Goal: Task Accomplishment & Management: Use online tool/utility

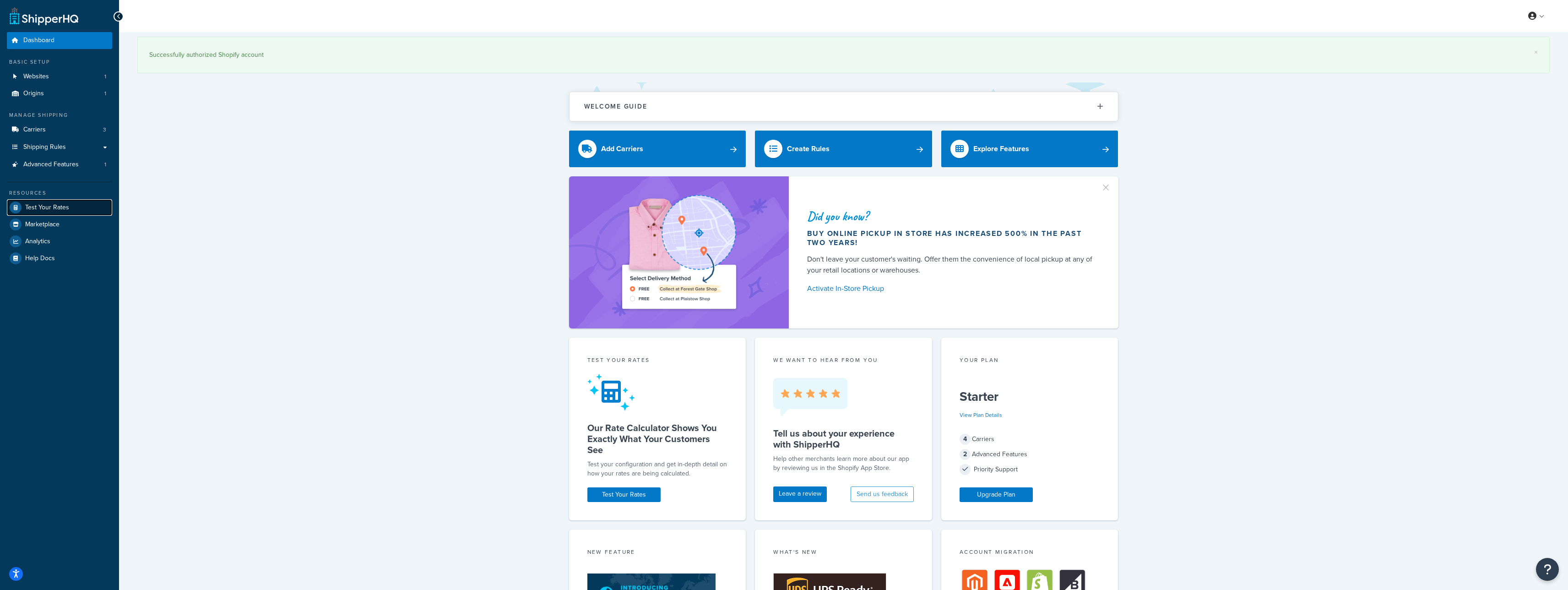
click at [34, 212] on link "Test Your Rates" at bounding box center [59, 207] width 105 height 17
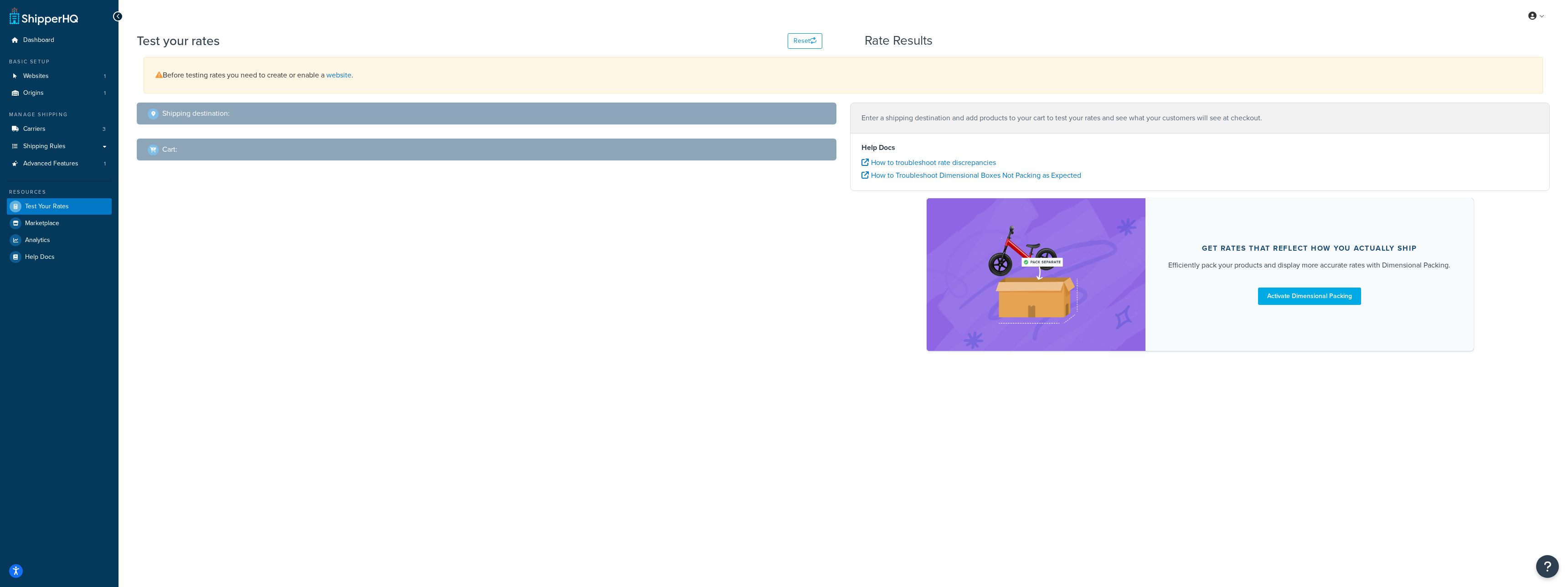
select select "TX"
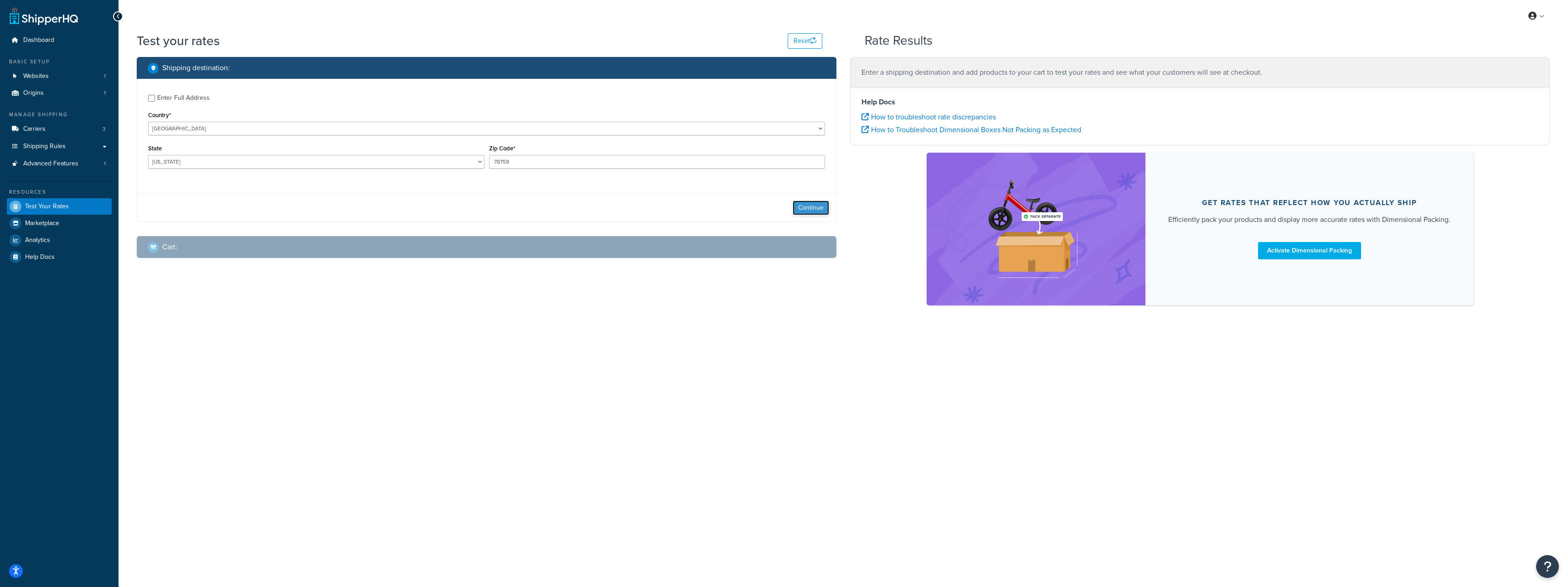
click at [818, 206] on button "Continue" at bounding box center [811, 207] width 37 height 15
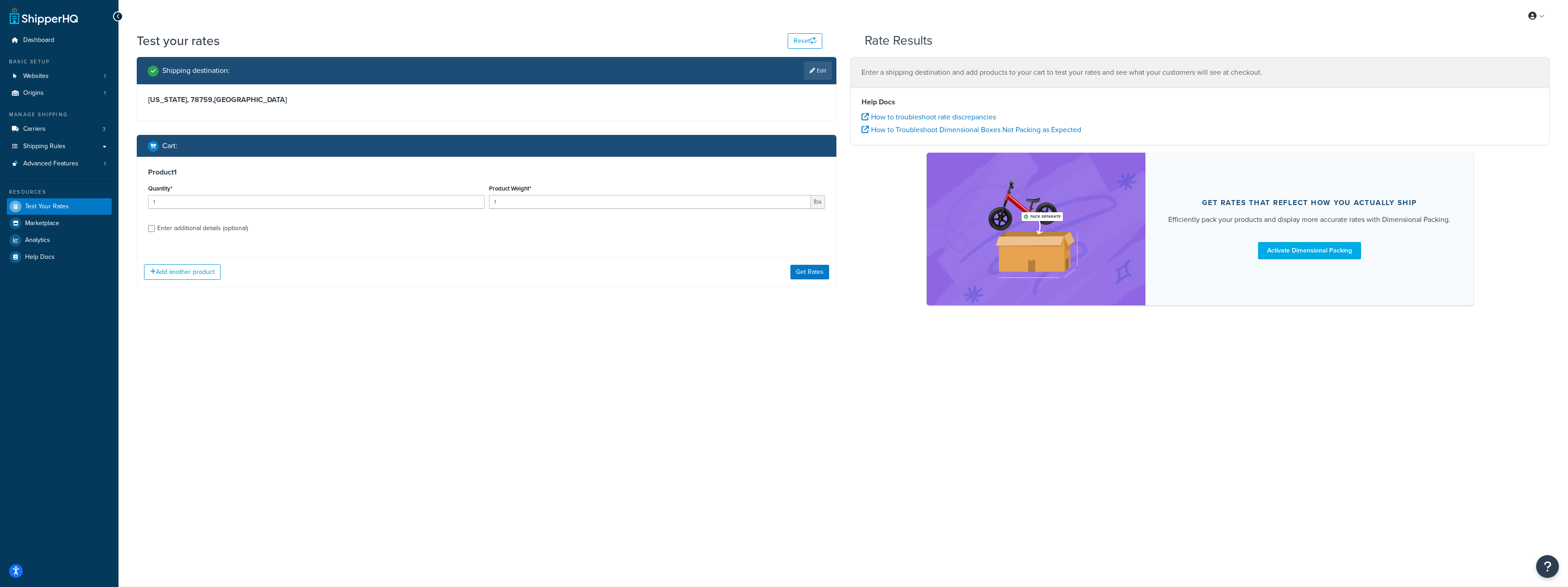
click at [238, 227] on div "Enter additional details (optional)" at bounding box center [202, 228] width 91 height 13
click at [155, 227] on input "Enter additional details (optional)" at bounding box center [151, 228] width 7 height 7
checkbox input "true"
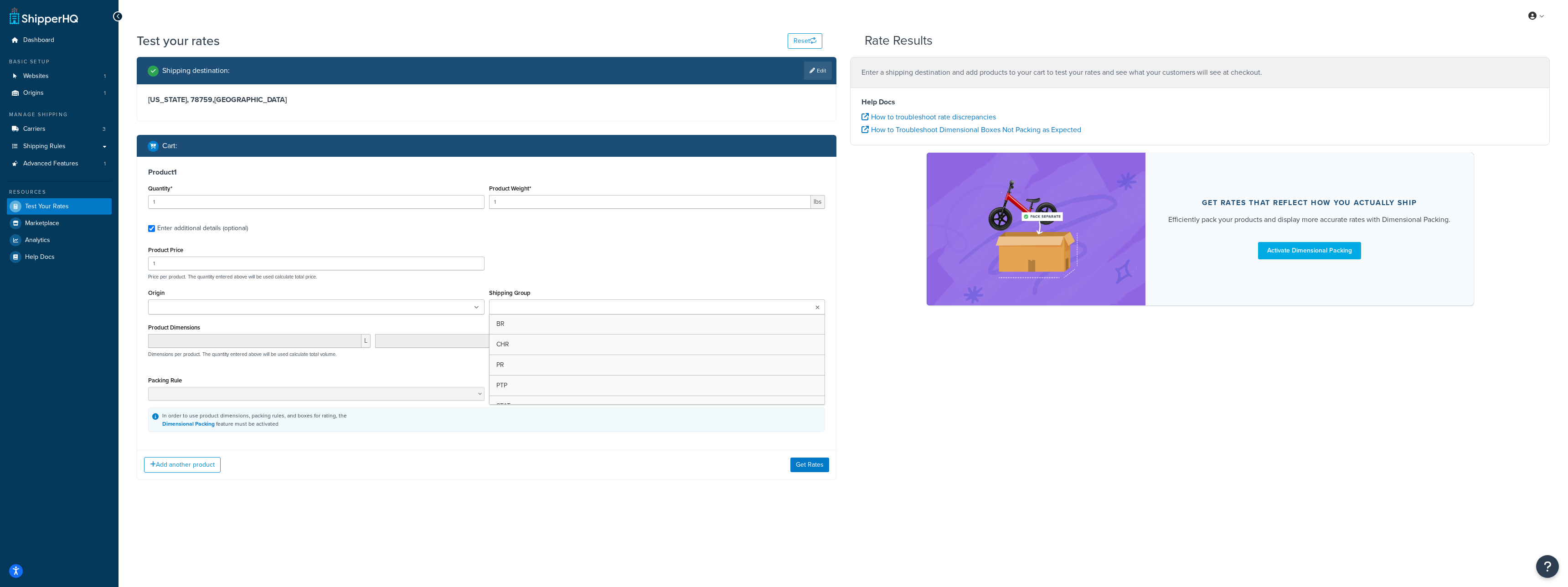
click at [567, 301] on ul at bounding box center [657, 307] width 337 height 15
click at [190, 465] on button "Add another product" at bounding box center [183, 467] width 77 height 15
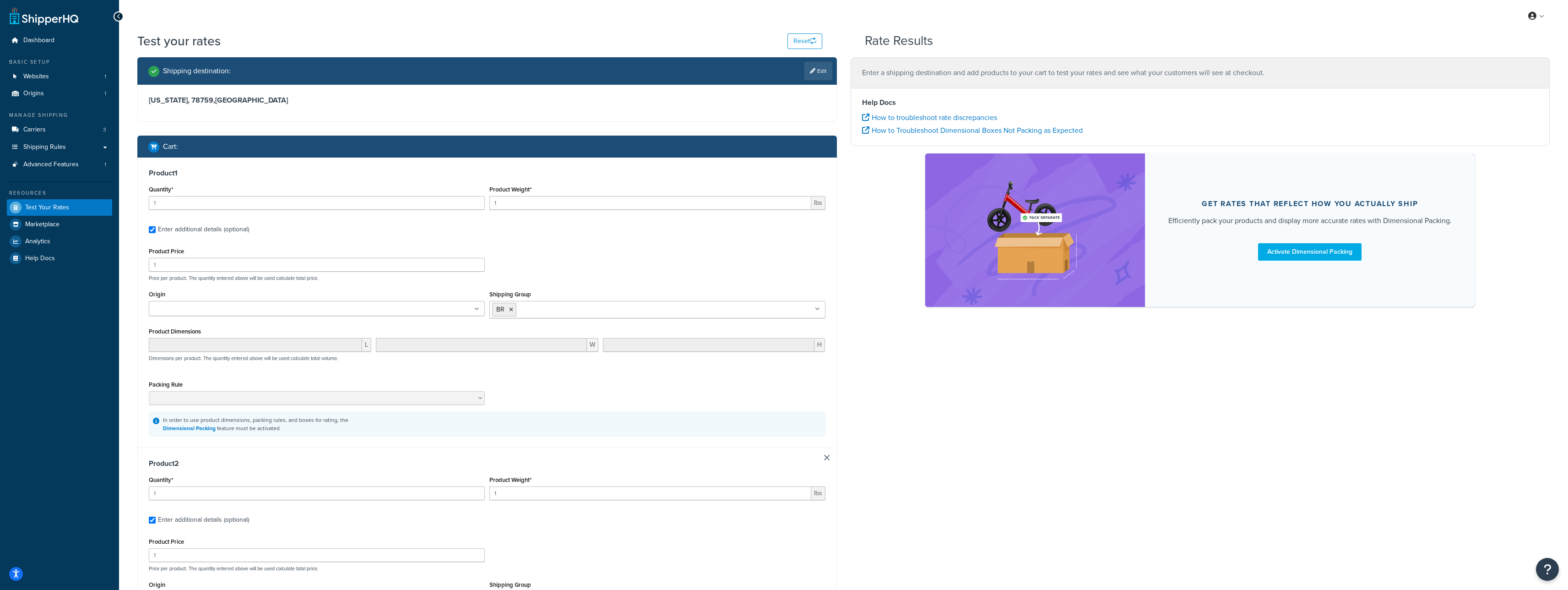
scroll to position [203, 0]
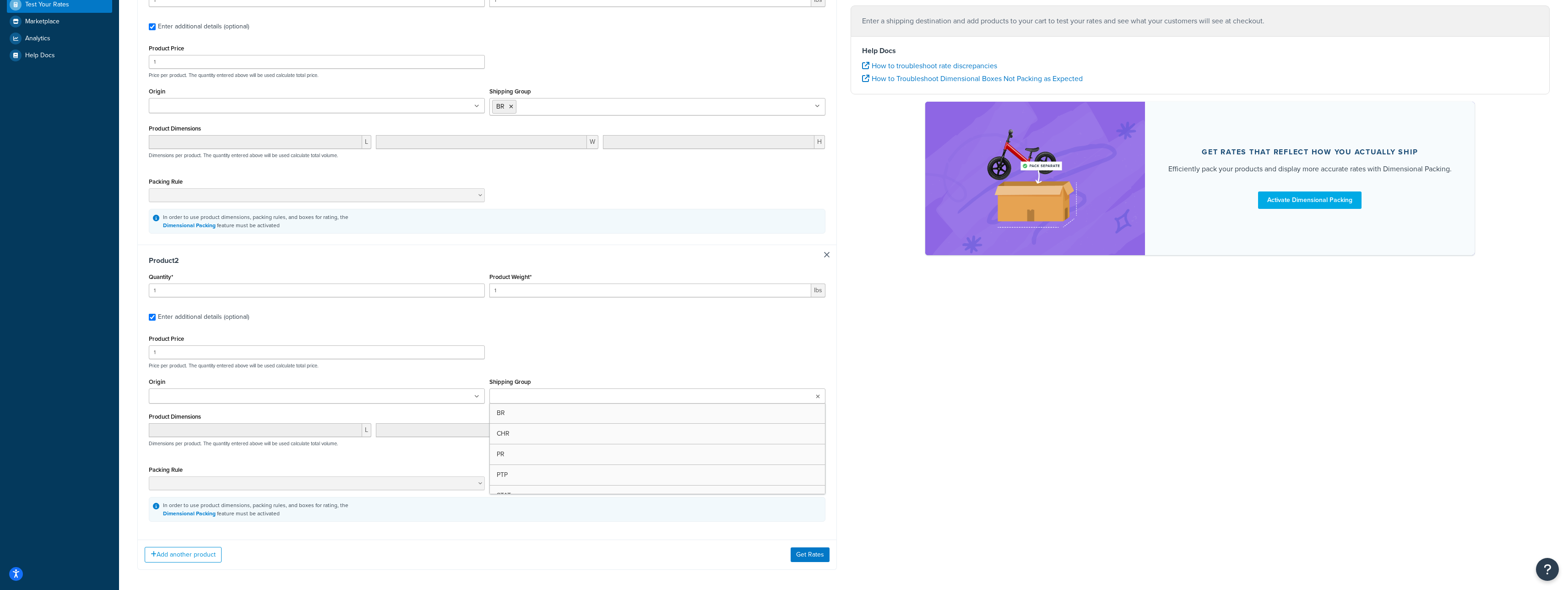
click at [580, 389] on ul at bounding box center [658, 396] width 336 height 15
type input "st"
click at [815, 555] on button "Get Rates" at bounding box center [810, 557] width 39 height 15
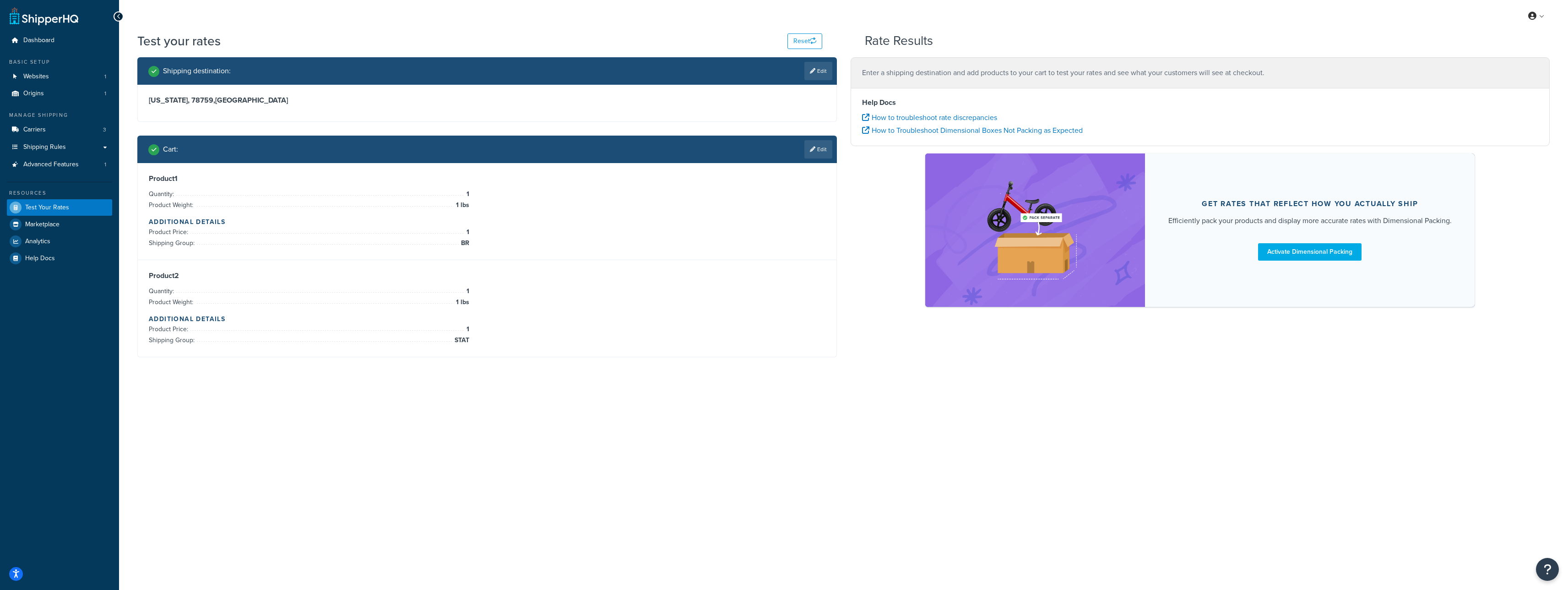
scroll to position [0, 0]
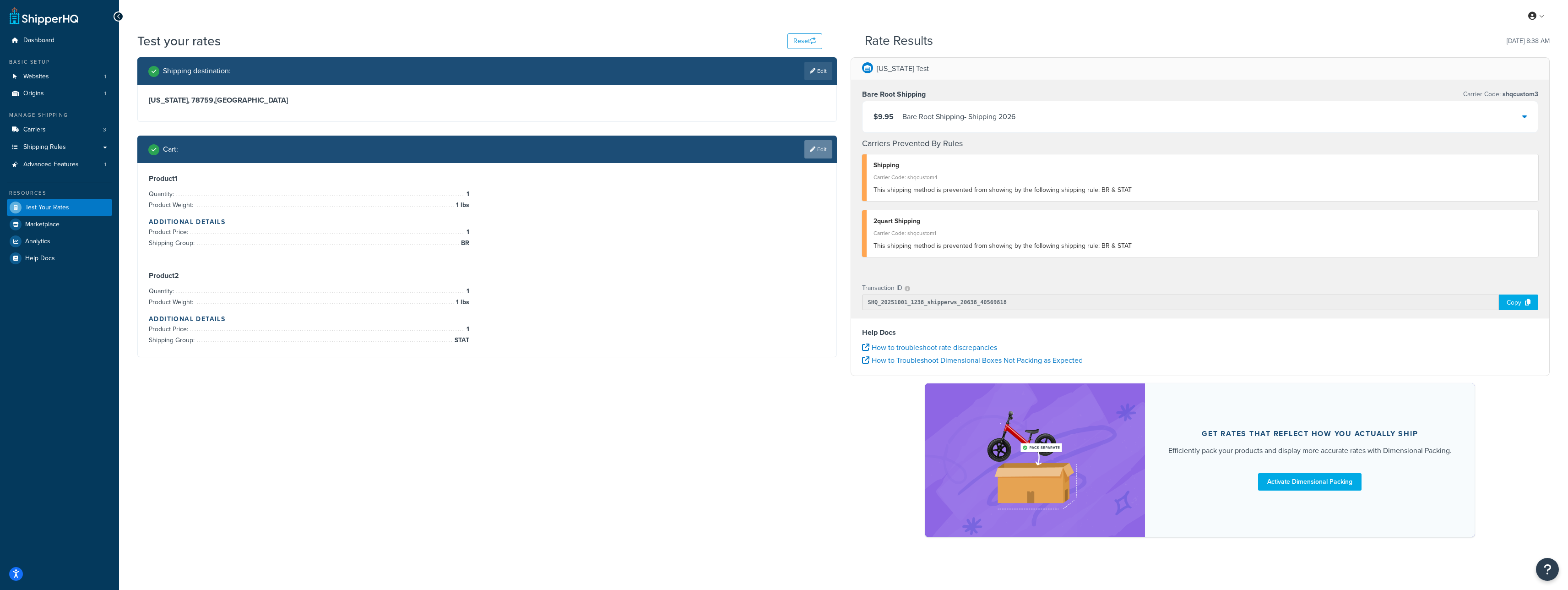
click at [818, 147] on link "Edit" at bounding box center [819, 149] width 28 height 18
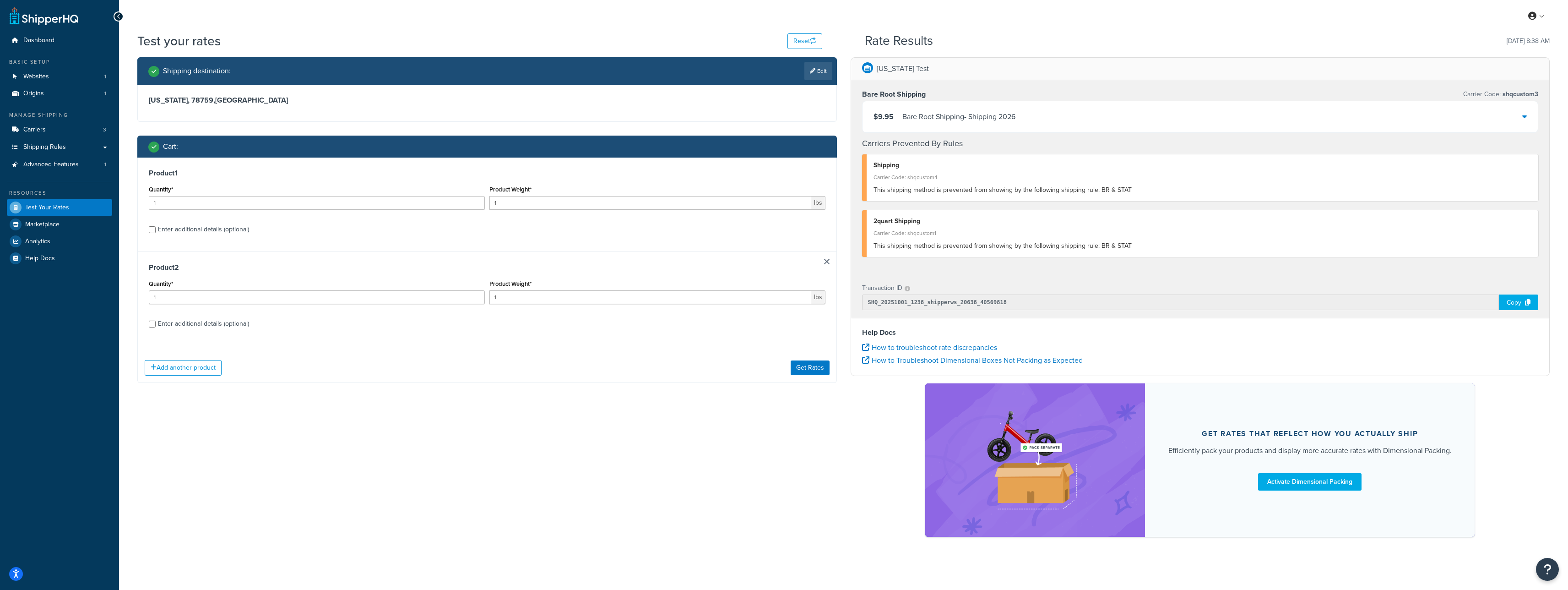
click at [214, 322] on div "Enter additional details (optional)" at bounding box center [203, 323] width 91 height 13
click at [156, 322] on input "Enter additional details (optional)" at bounding box center [152, 323] width 7 height 7
checkbox input "true"
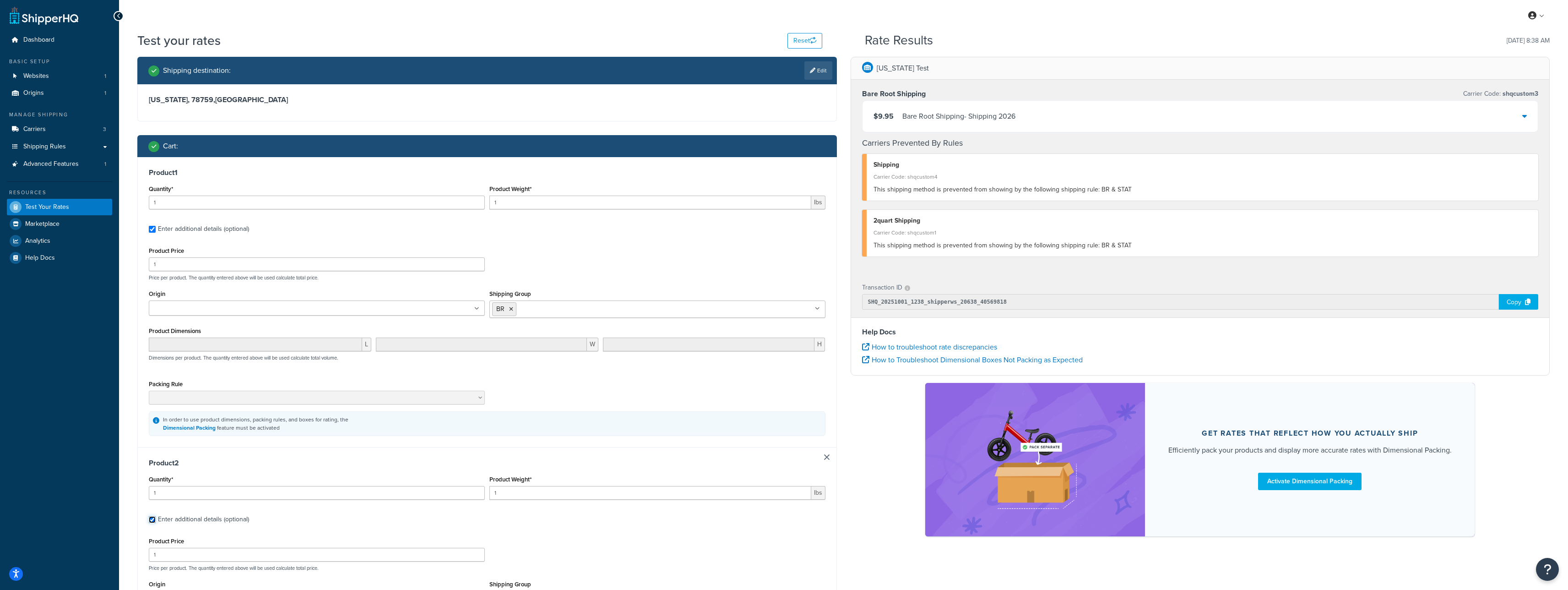
scroll to position [85, 0]
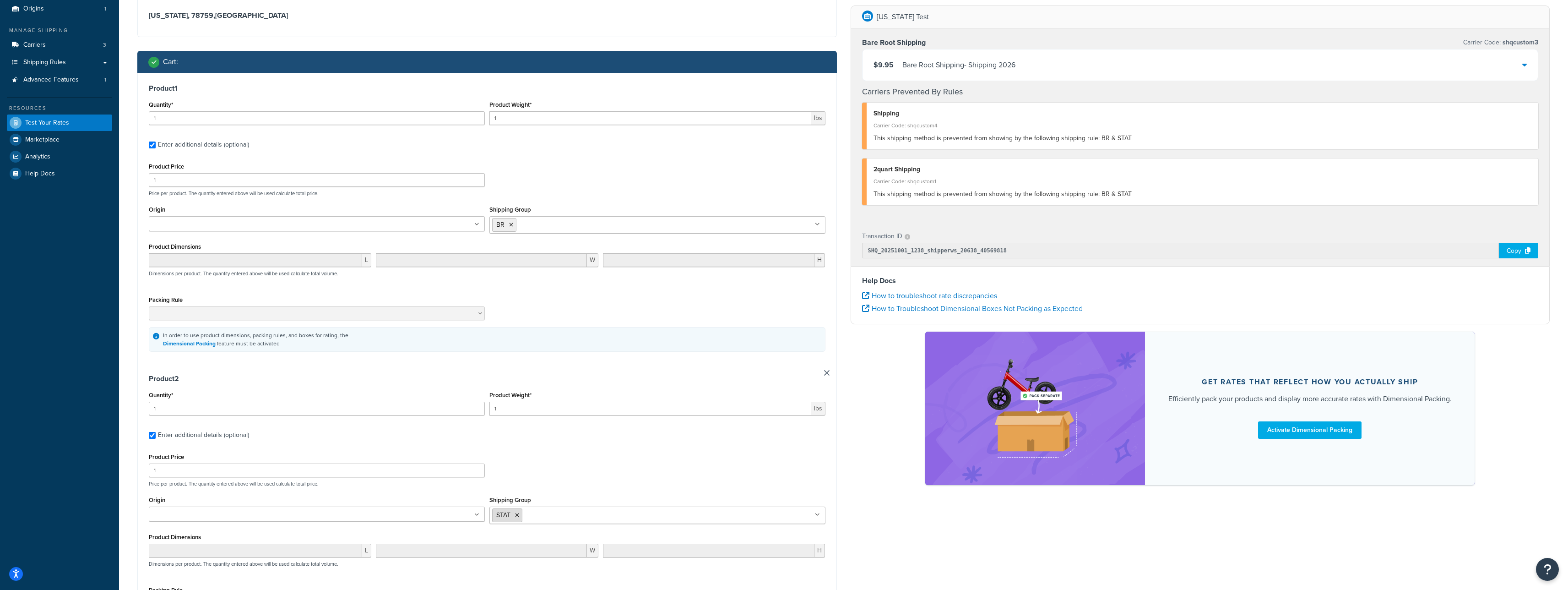
click at [520, 517] on li "STAT" at bounding box center [507, 515] width 30 height 13
click at [518, 514] on icon at bounding box center [517, 515] width 4 height 6
click at [528, 515] on input "Shipping Group" at bounding box center [532, 514] width 81 height 10
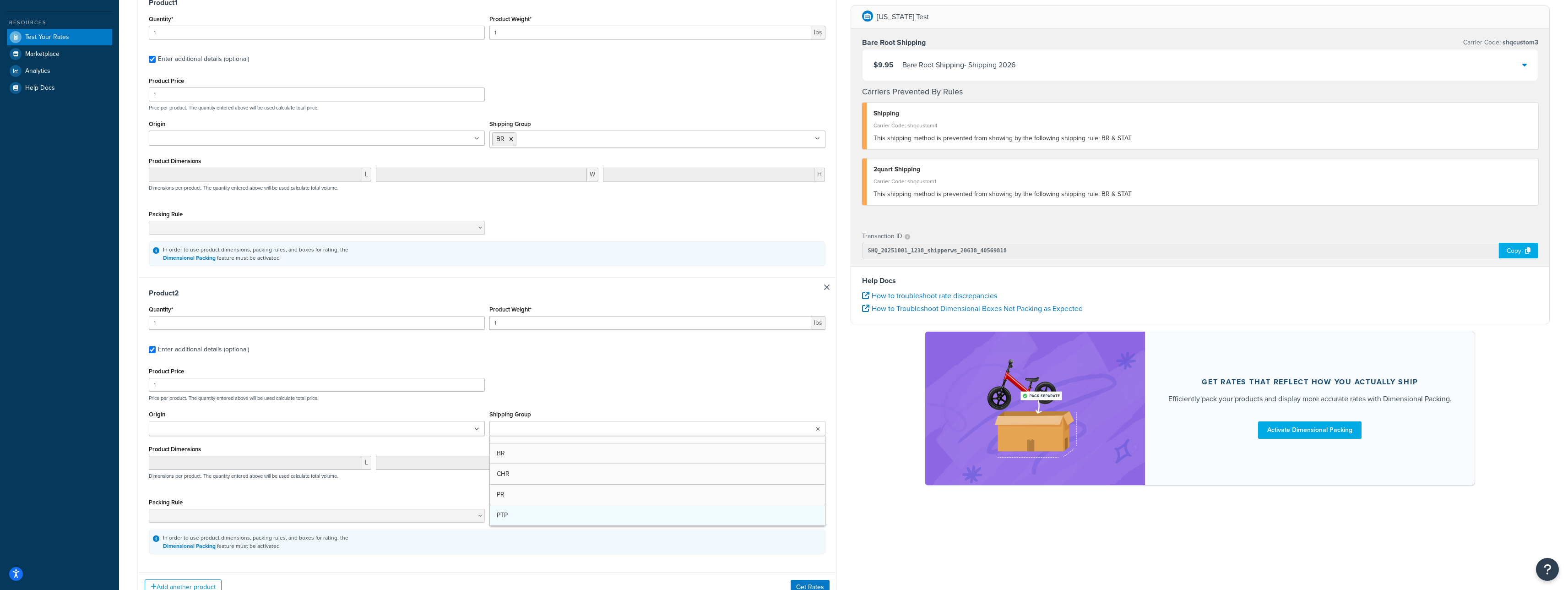
scroll to position [169, 0]
click at [821, 588] on button "Get Rates" at bounding box center [810, 590] width 39 height 15
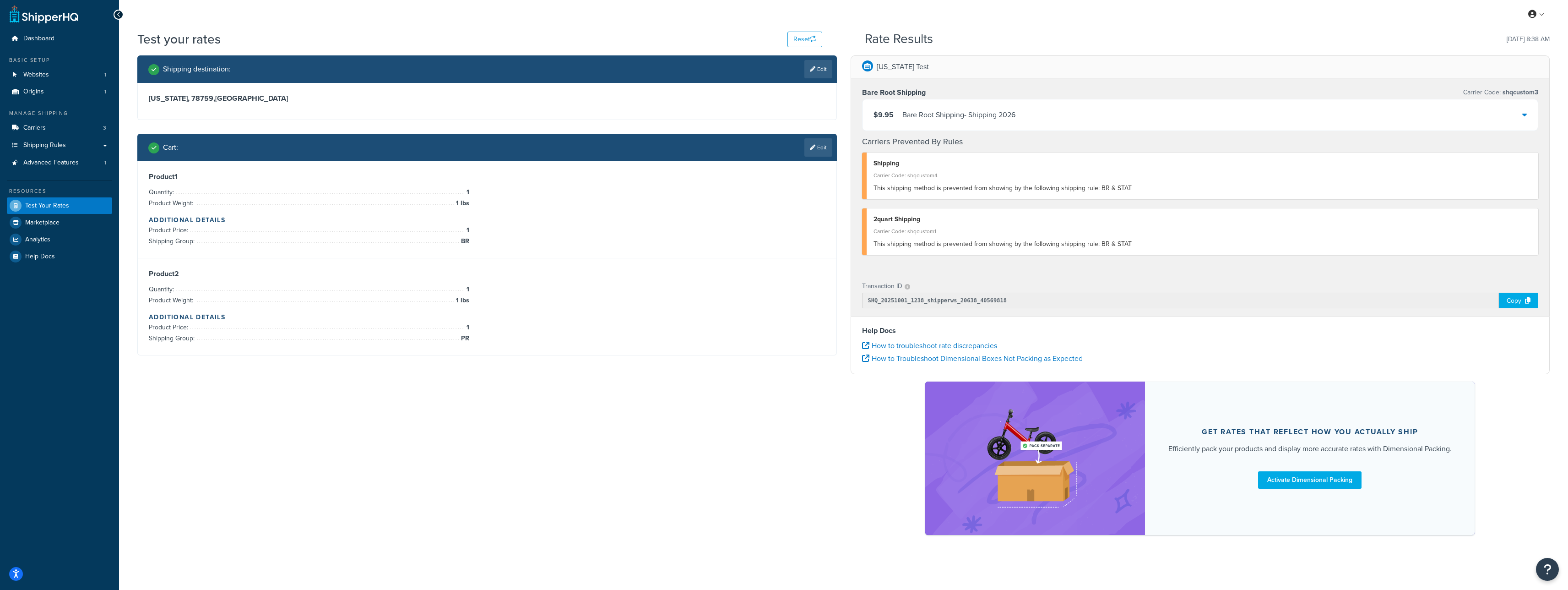
scroll to position [0, 0]
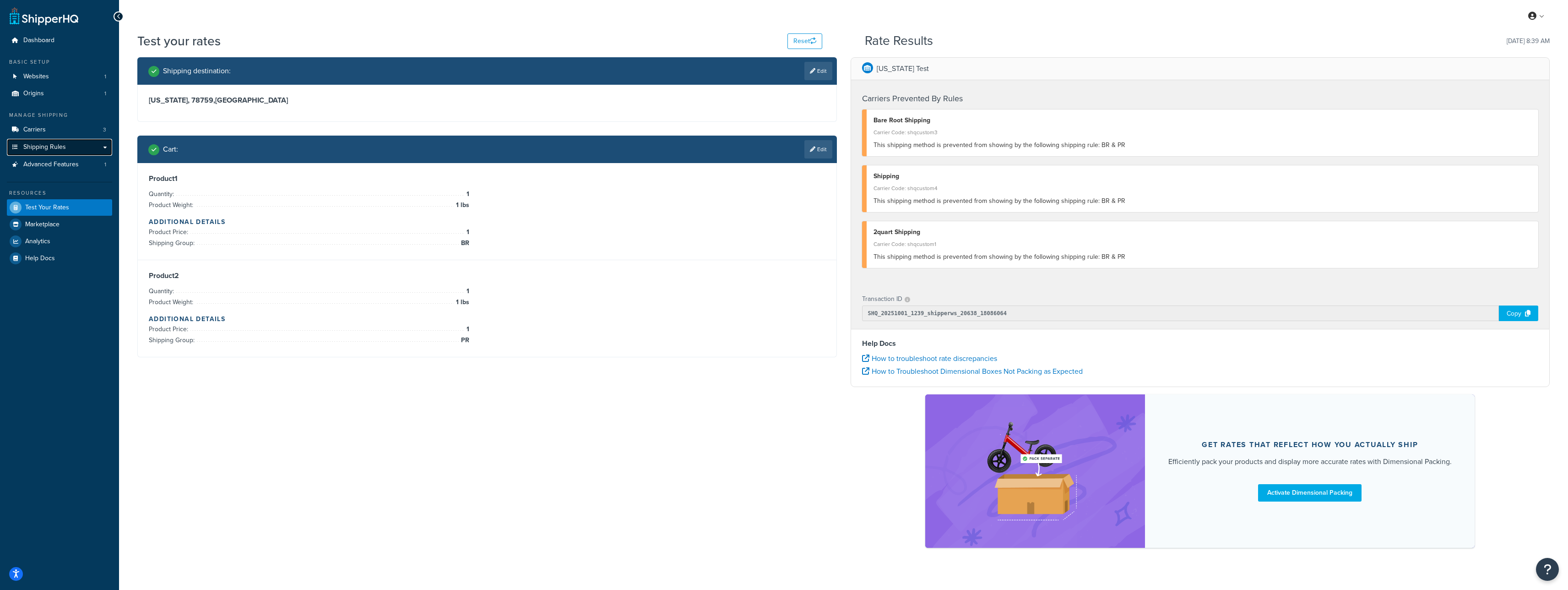
click at [81, 144] on link "Shipping Rules" at bounding box center [59, 147] width 105 height 17
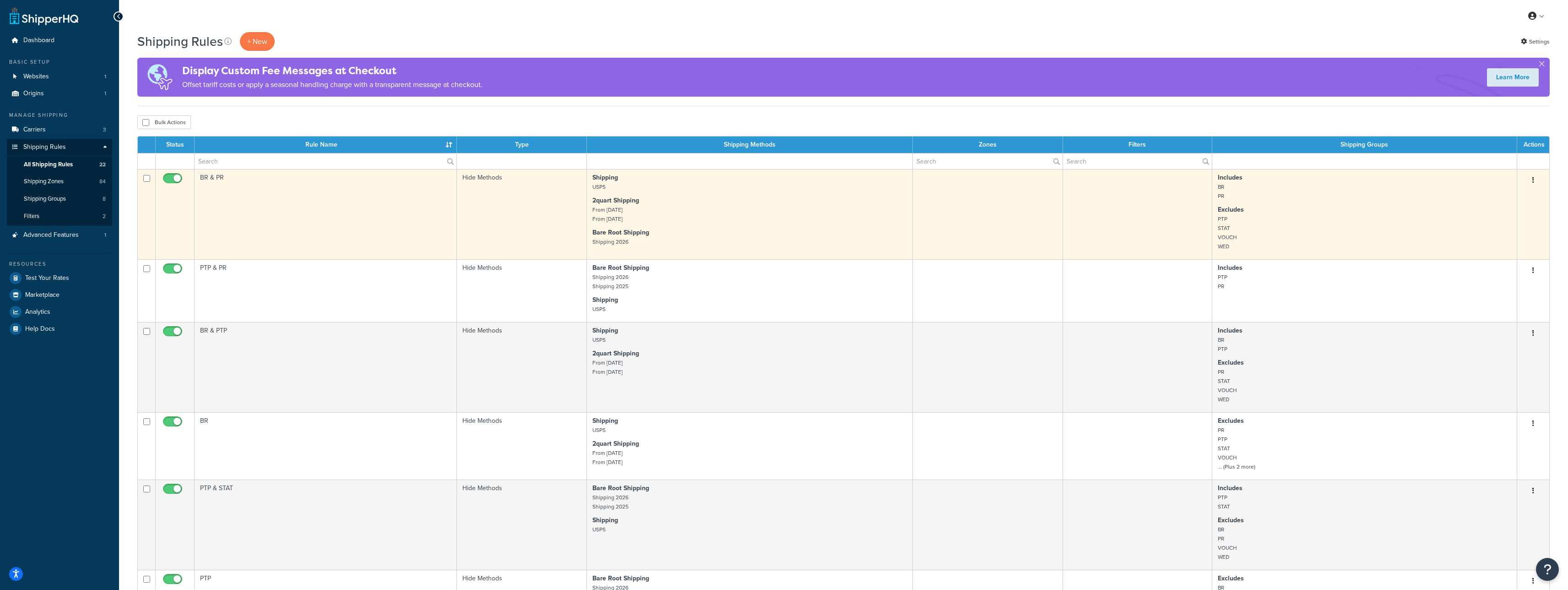
click at [267, 208] on td "BR & PR" at bounding box center [325, 214] width 262 height 90
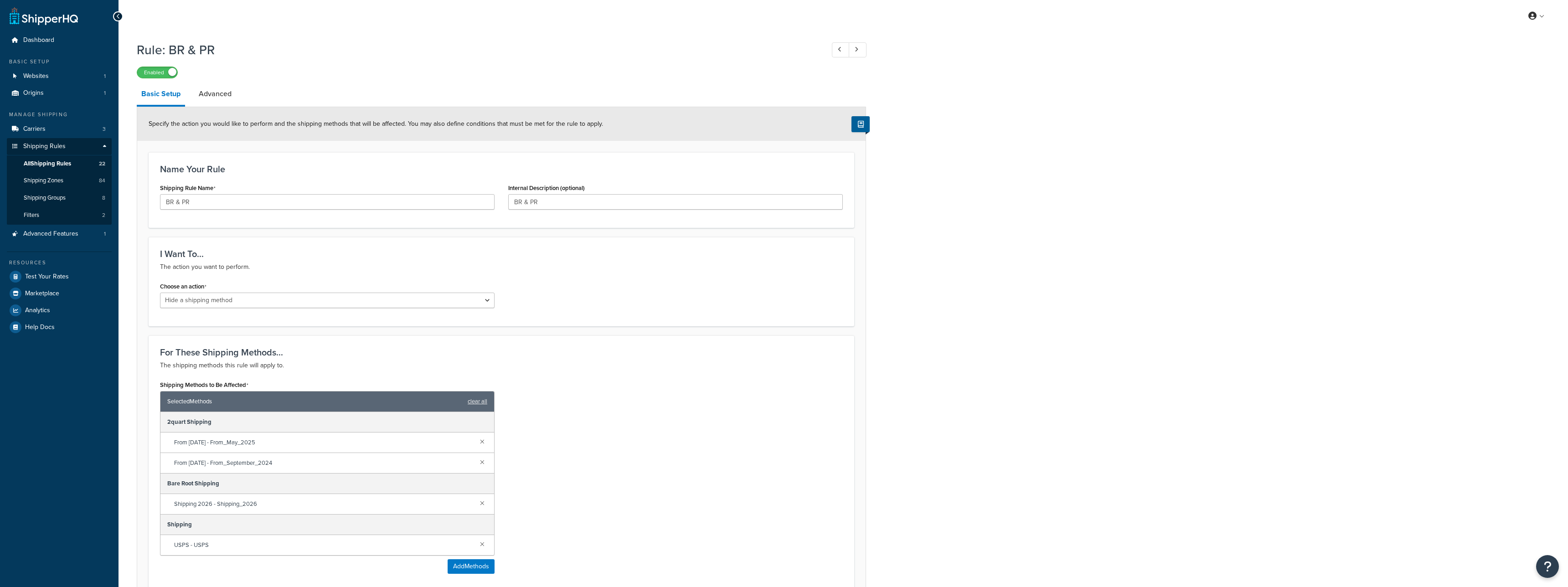
select select "HIDE"
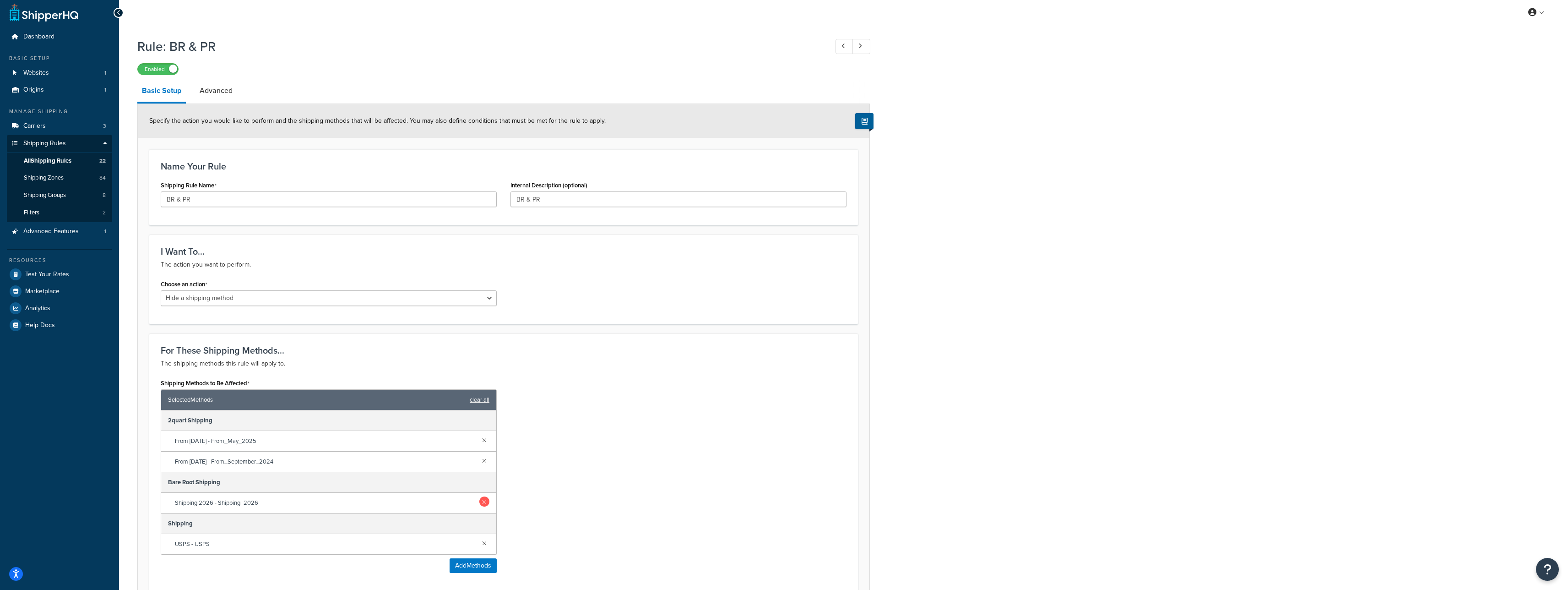
click at [485, 503] on link at bounding box center [484, 501] width 10 height 10
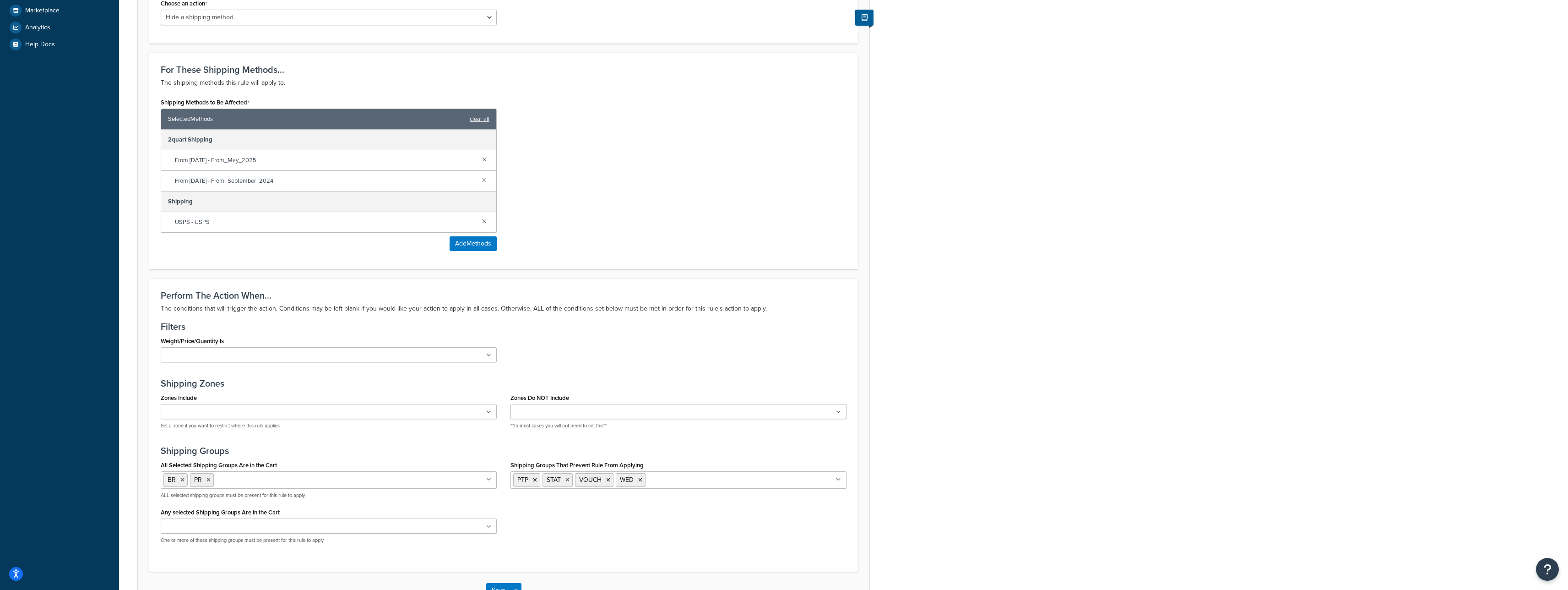
scroll to position [350, 0]
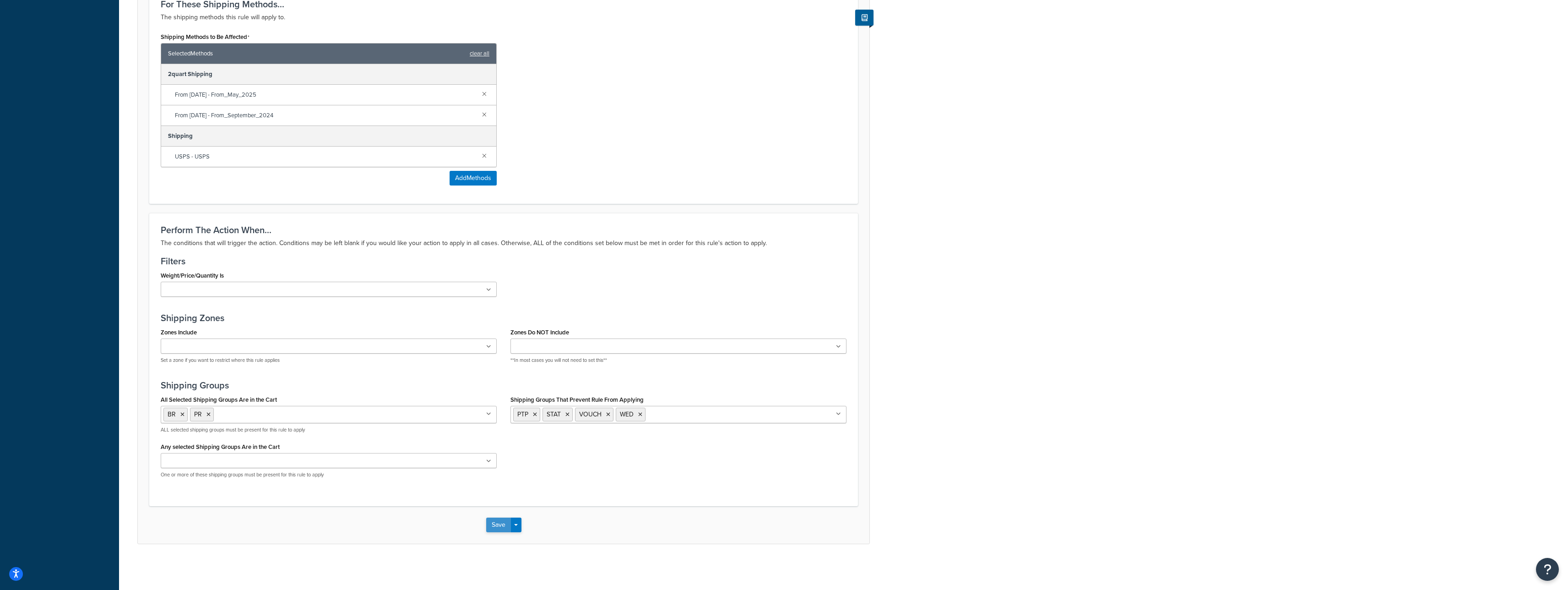
click at [499, 520] on button "Save" at bounding box center [498, 525] width 24 height 15
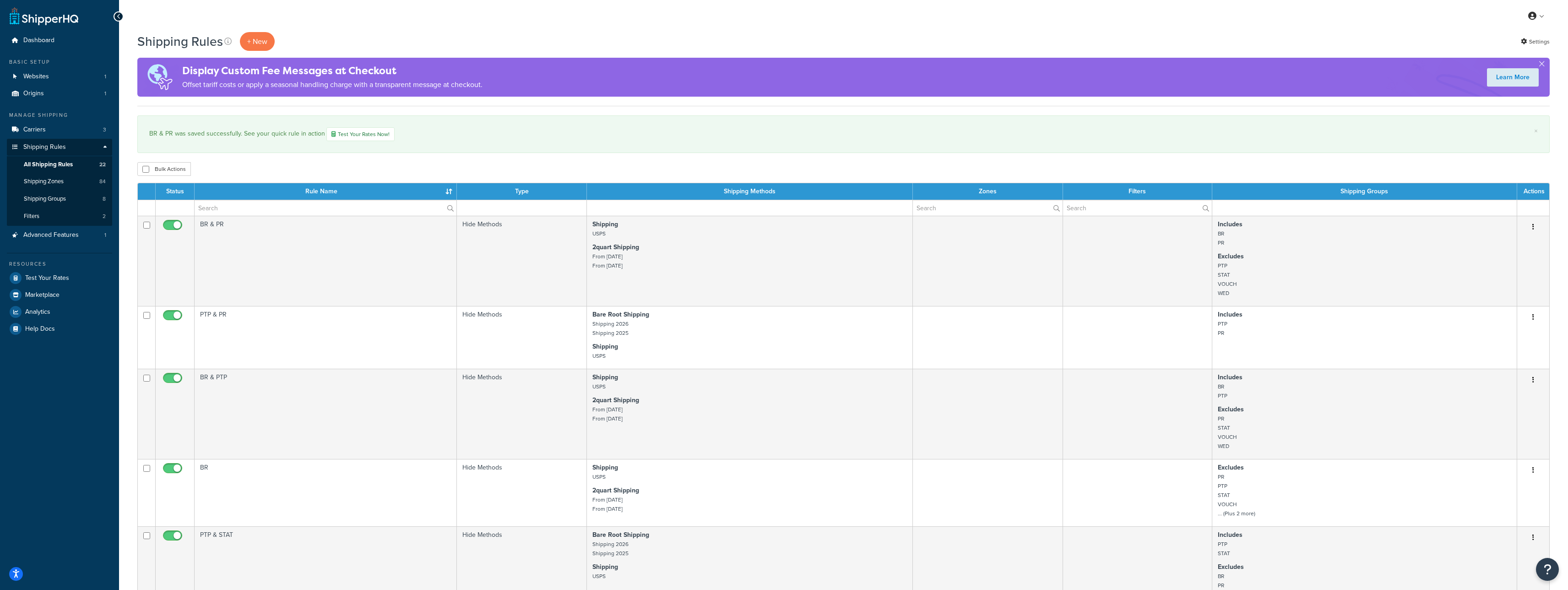
click at [36, 267] on div "Resources Test Your Rates Marketplace Analytics Help Docs" at bounding box center [59, 295] width 105 height 85
click at [35, 271] on link "Test Your Rates" at bounding box center [59, 278] width 105 height 17
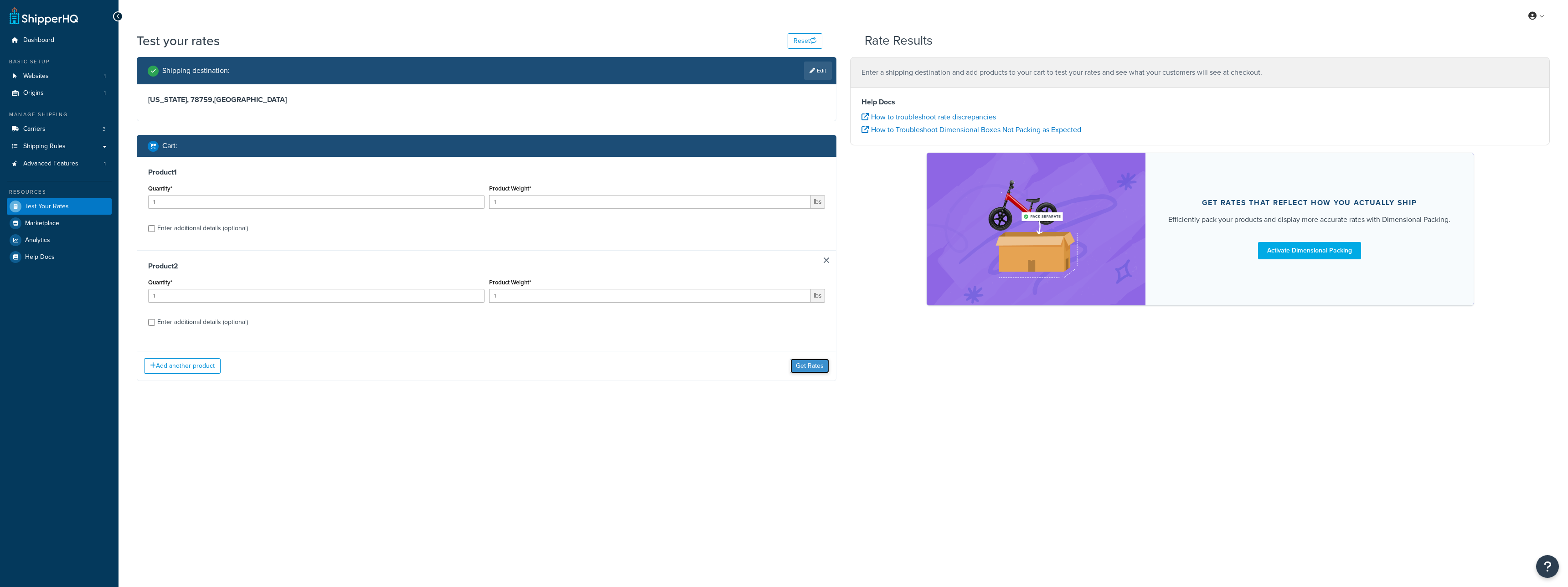
click at [816, 369] on button "Get Rates" at bounding box center [810, 366] width 39 height 15
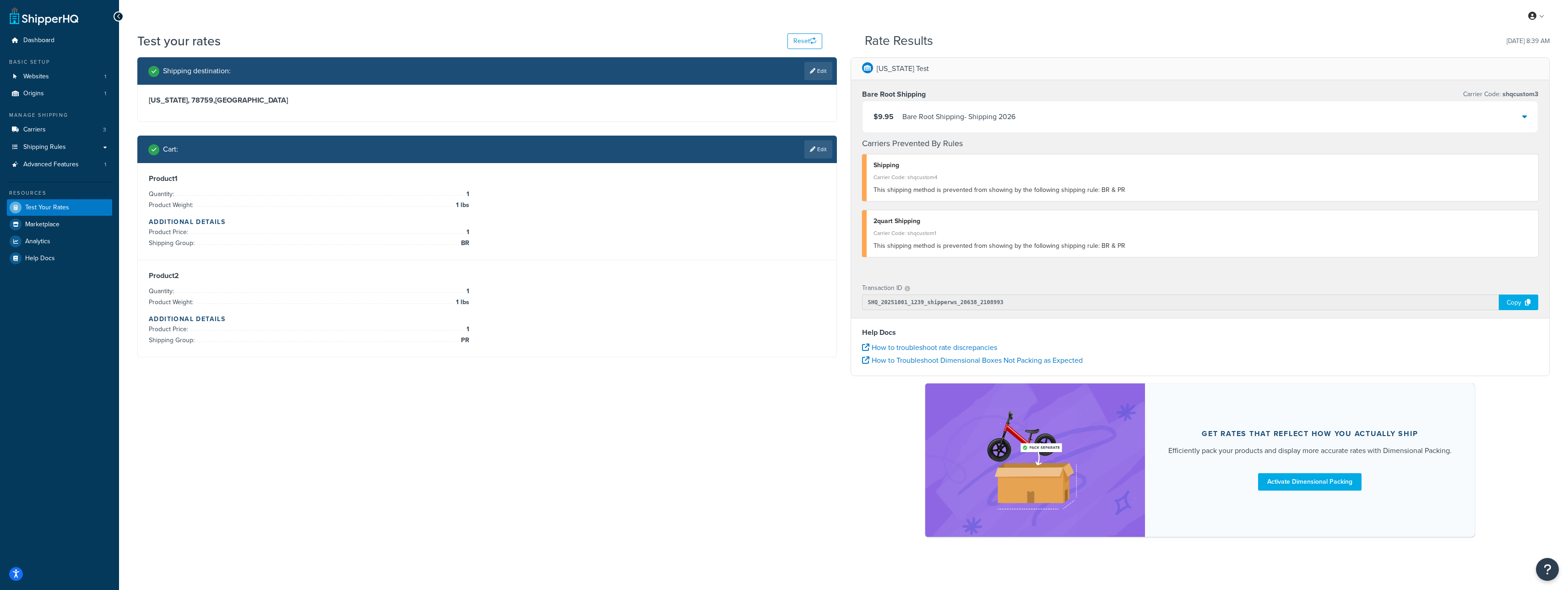
click at [793, 372] on div "Shipping destination : Edit [US_STATE], 78759 , [GEOGRAPHIC_DATA] Cart : Edit P…" at bounding box center [843, 301] width 1426 height 488
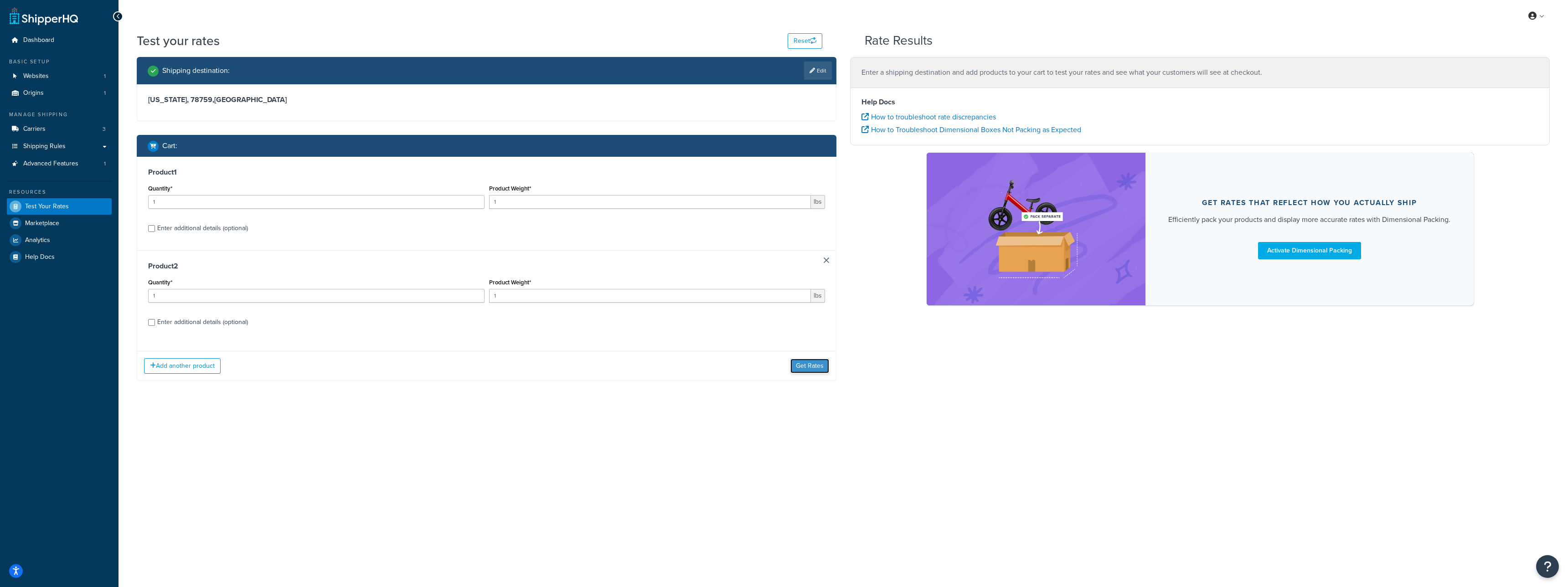
click at [799, 370] on button "Get Rates" at bounding box center [810, 366] width 39 height 15
